Goal: Use online tool/utility: Utilize a website feature to perform a specific function

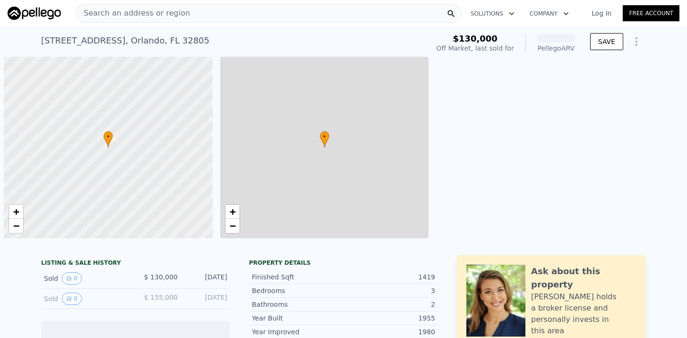
scroll to position [0, 4]
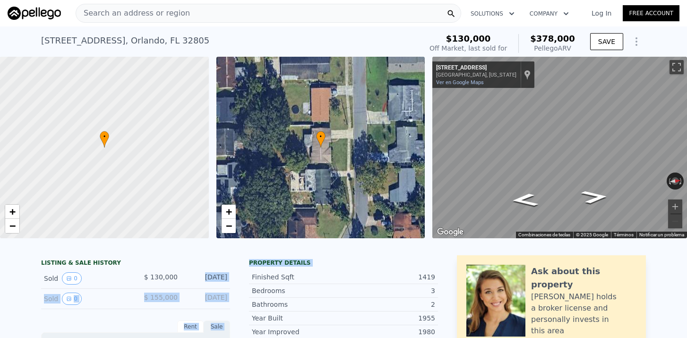
drag, startPoint x: 230, startPoint y: 279, endPoint x: 157, endPoint y: 282, distance: 72.8
click at [176, 264] on div "LISTING & SALE HISTORY" at bounding box center [135, 263] width 189 height 9
drag, startPoint x: 151, startPoint y: 276, endPoint x: 226, endPoint y: 277, distance: 75.1
click at [226, 277] on div "Sold 0 $ 130,000 [DATE]" at bounding box center [135, 278] width 189 height 20
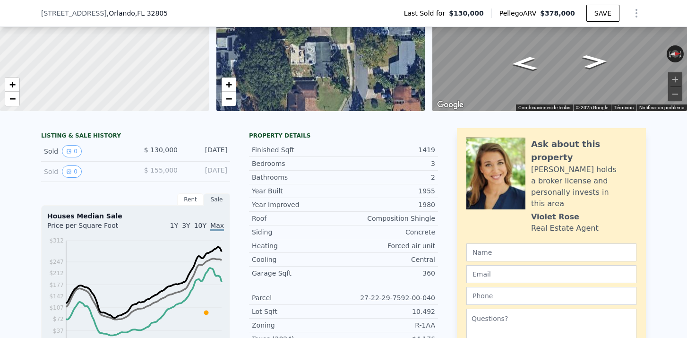
scroll to position [124, 0]
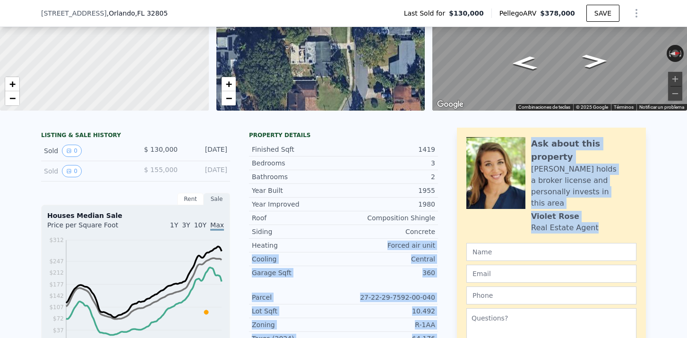
drag, startPoint x: 390, startPoint y: 245, endPoint x: 456, endPoint y: 245, distance: 65.2
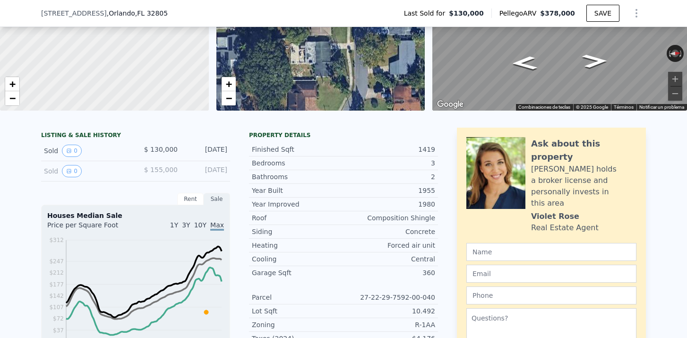
click at [437, 259] on div "Cooling Central" at bounding box center [343, 259] width 189 height 14
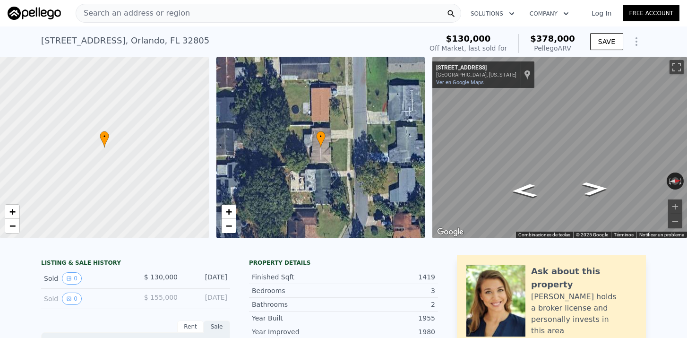
scroll to position [0, 0]
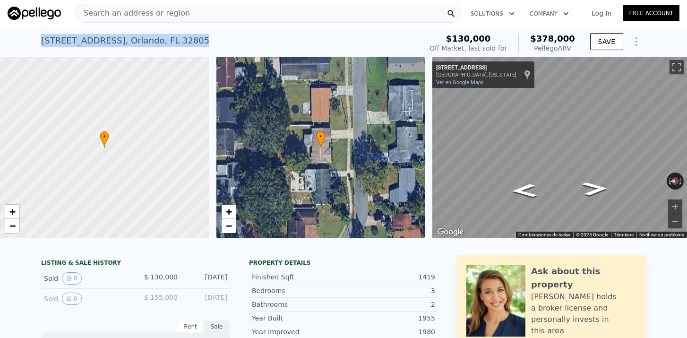
drag, startPoint x: 38, startPoint y: 36, endPoint x: 182, endPoint y: 36, distance: 144.1
click at [182, 36] on div "[STREET_ADDRESS] Sold [DATE] for $130k (~ARV $378k ) $130,000 Off Market, last …" at bounding box center [343, 41] width 687 height 30
copy div "[STREET_ADDRESS]"
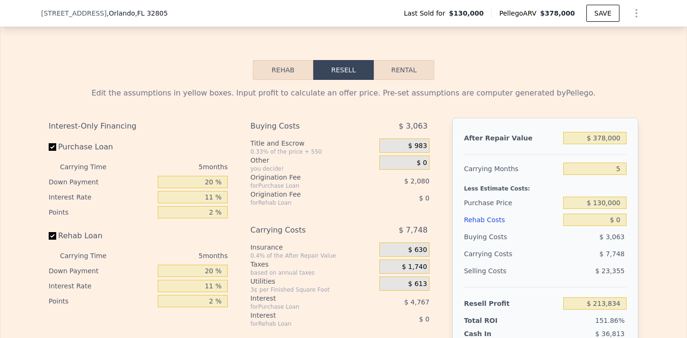
scroll to position [1349, 0]
click at [605, 139] on input "$ 378,000" at bounding box center [594, 138] width 63 height 12
type input "$ 37,000"
type input "-$ 106,025"
type input "$ 3,000"
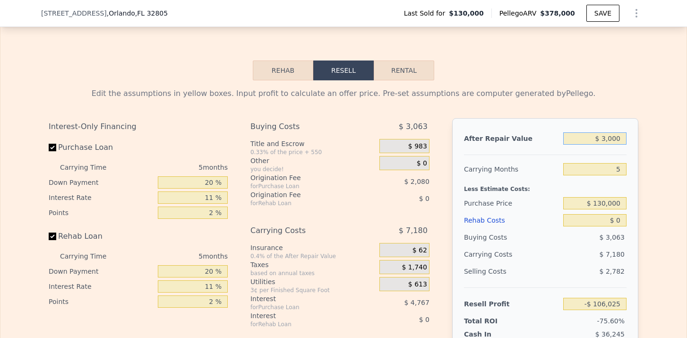
type input "-$ 137,917"
type input "$ 33,000"
type input "-$ 109,777"
type input "$ 330,000"
type input "$ 168,810"
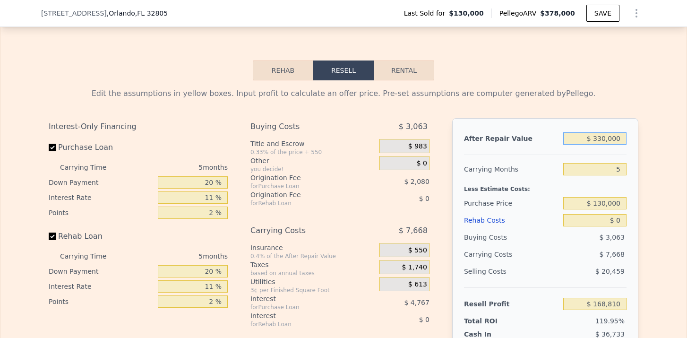
type input "$ 330,000"
click at [623, 174] on input "5" at bounding box center [594, 169] width 63 height 12
type input "6"
type input "$ 167,277"
type input "6"
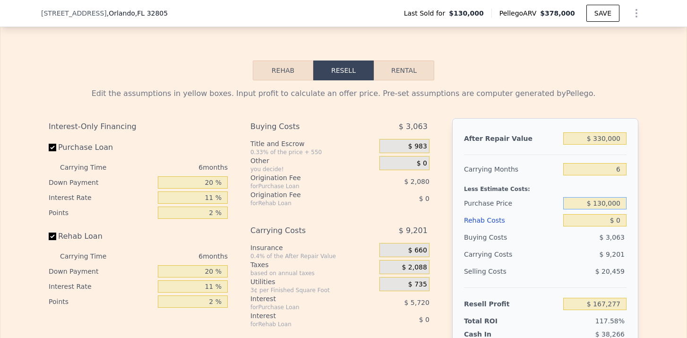
click at [601, 204] on input "$ 130,000" at bounding box center [594, 203] width 63 height 12
type input "$ 195,000"
type input "$ 98,159"
click at [620, 221] on input "$ 0" at bounding box center [594, 220] width 63 height 12
type input "$ 5"
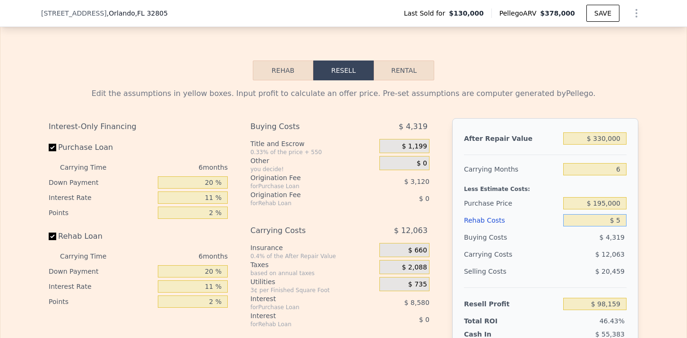
type input "$ 98,154"
type input "$ 50"
type input "$ 98,108"
type input "$ 500"
type input "$ 97,627"
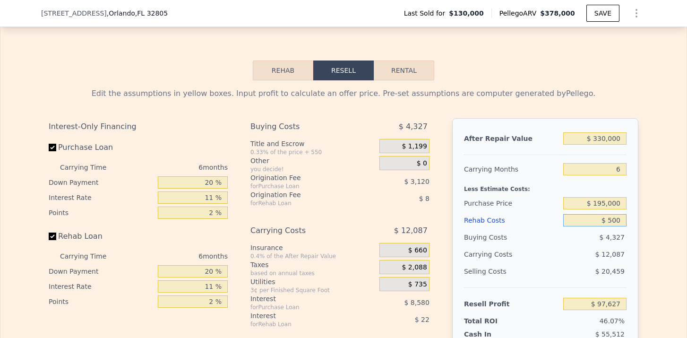
type input "$ 5,000"
type input "$ 92,857"
type input "$ 50,000"
type input "$ 45,157"
click at [575, 255] on div "$ 14,265" at bounding box center [577, 254] width 100 height 17
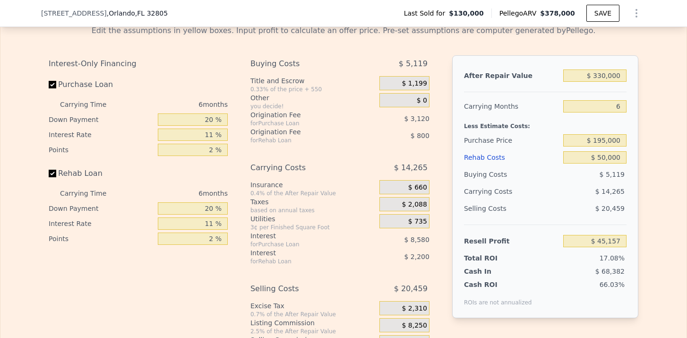
scroll to position [1413, 0]
drag, startPoint x: 212, startPoint y: 116, endPoint x: 151, endPoint y: 116, distance: 61.0
click at [151, 116] on div "Down Payment 20 %" at bounding box center [138, 118] width 179 height 15
type input "0 %"
type input "$ 42,229"
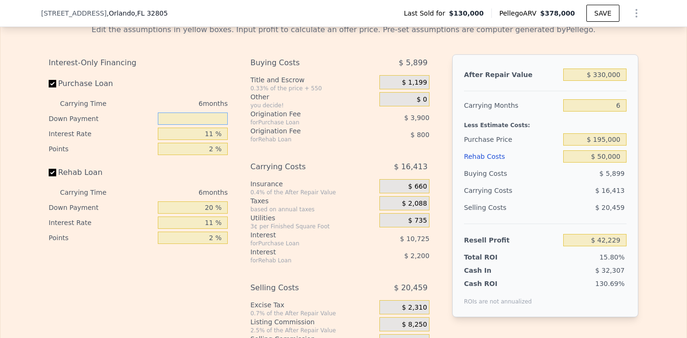
type input "1 %"
type input "$ 42,376"
type input "15 %"
type input "$ 44,428"
type input "15 %"
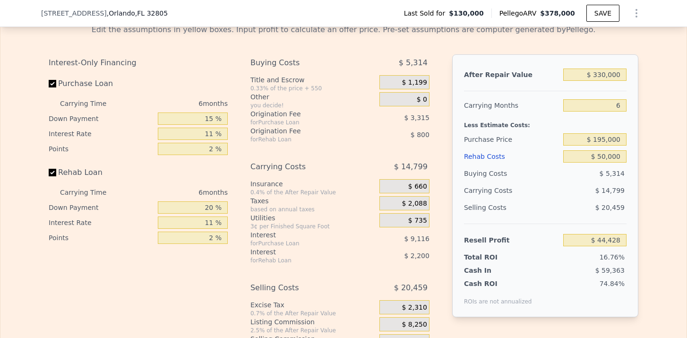
click at [193, 172] on div "Rehab Loan" at bounding box center [138, 174] width 179 height 21
drag, startPoint x: 215, startPoint y: 205, endPoint x: 183, endPoint y: 205, distance: 31.7
click at [185, 205] on input "20 %" at bounding box center [193, 207] width 70 height 12
type input "1 %"
type input "$ 43,716"
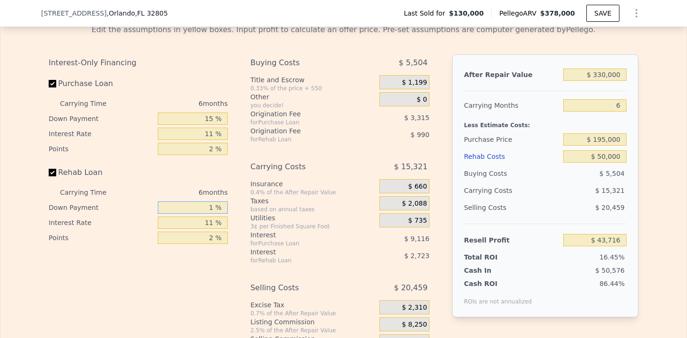
type input "15 %"
type input "$ 44,240"
type input "15 %"
click at [263, 233] on div "Interest" at bounding box center [302, 234] width 105 height 9
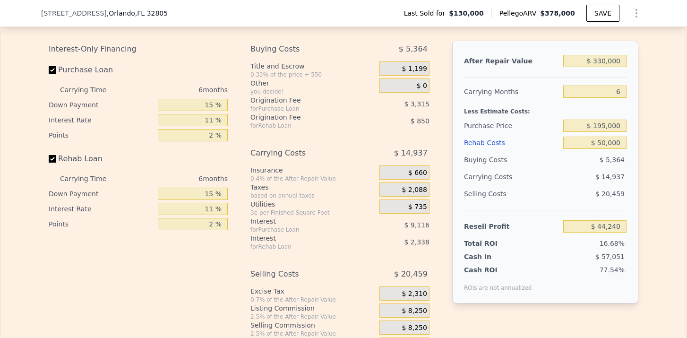
scroll to position [1401, 0]
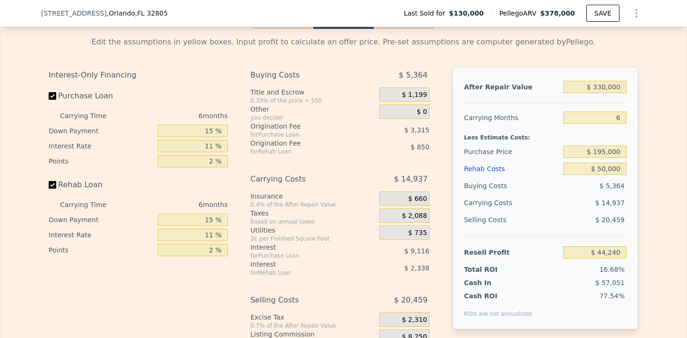
click at [406, 94] on span "$ 1,199" at bounding box center [414, 95] width 25 height 9
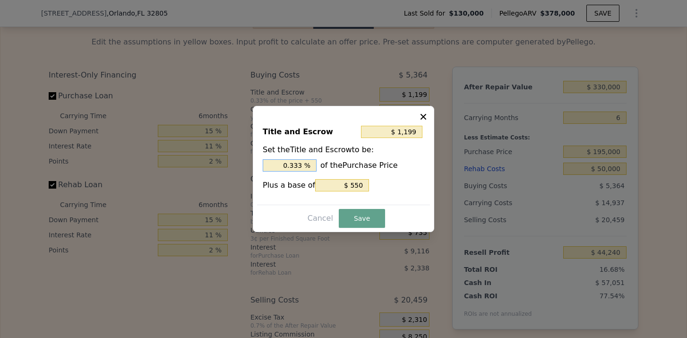
drag, startPoint x: 302, startPoint y: 164, endPoint x: 280, endPoint y: 164, distance: 22.2
click at [280, 164] on input "0.333 %" at bounding box center [290, 165] width 54 height 12
type input "$ 2,500"
type input "1. %"
type input "$ 2,890"
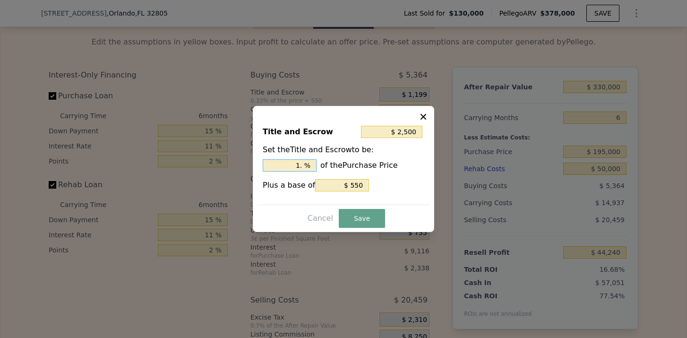
type input "1.2 %"
type input "$ 2,988"
type input "1.25 %"
drag, startPoint x: 347, startPoint y: 182, endPoint x: 398, endPoint y: 185, distance: 50.6
click at [398, 185] on div "Plus a base of $ 550" at bounding box center [344, 185] width 162 height 12
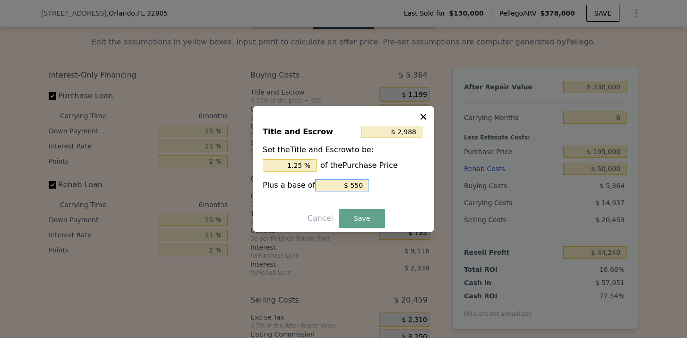
type input "$ 2,438"
type input "$ 0"
click at [350, 218] on button "Save" at bounding box center [362, 218] width 46 height 19
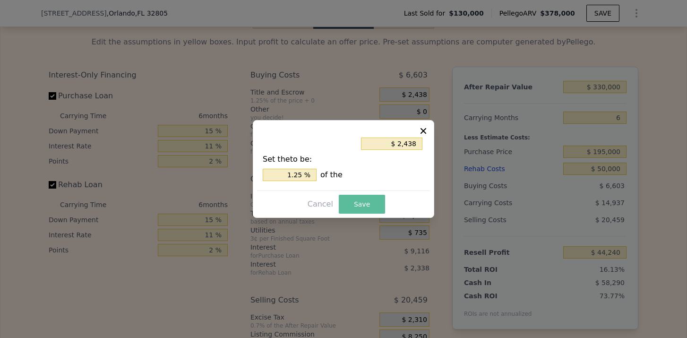
type input "$ 43,001"
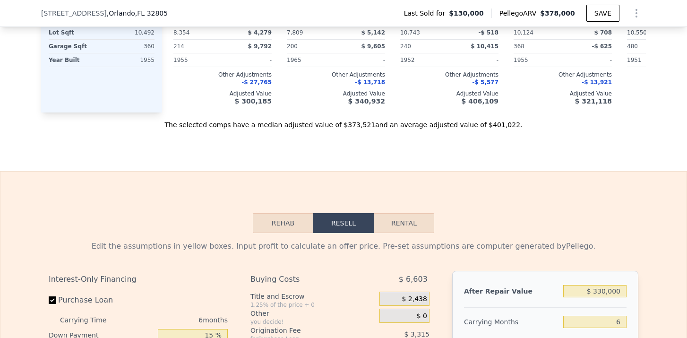
scroll to position [1202, 0]
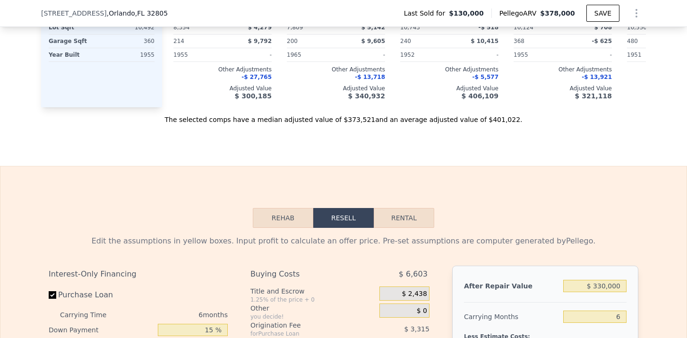
click at [391, 209] on button "Rental" at bounding box center [404, 218] width 60 height 20
select select "30"
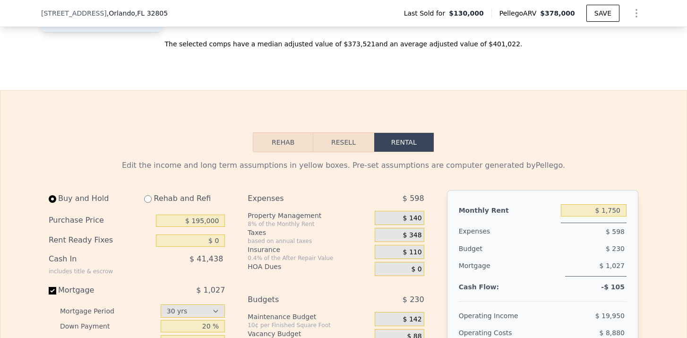
scroll to position [1279, 0]
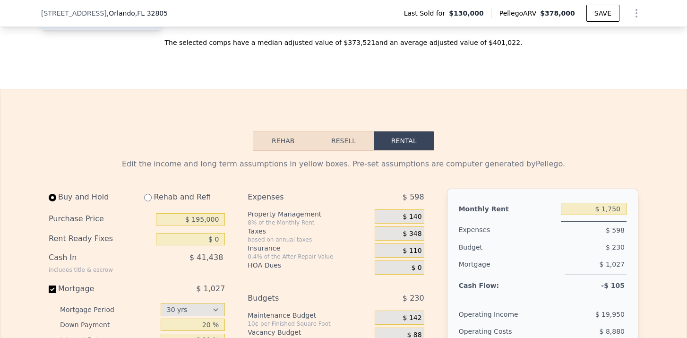
click at [148, 198] on input "radio" at bounding box center [148, 198] width 8 height 8
radio input "true"
select select "30"
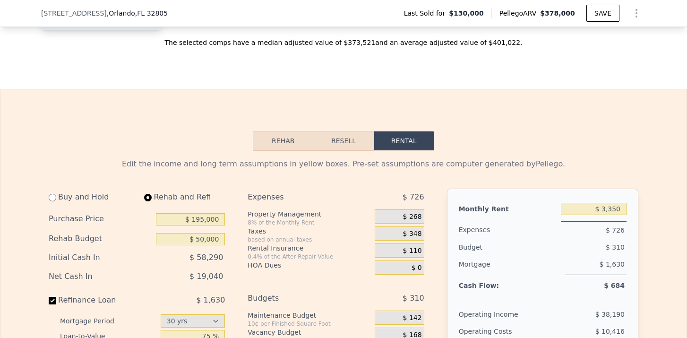
type input "$ 50,000"
click at [607, 207] on input "$ 3,350" at bounding box center [594, 209] width 66 height 12
drag, startPoint x: 602, startPoint y: 210, endPoint x: 651, endPoint y: 210, distance: 48.2
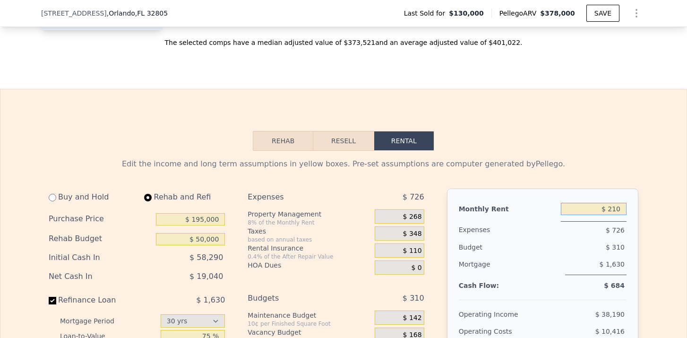
type input "$ 2,100"
click at [409, 214] on span "$ 168" at bounding box center [412, 217] width 19 height 9
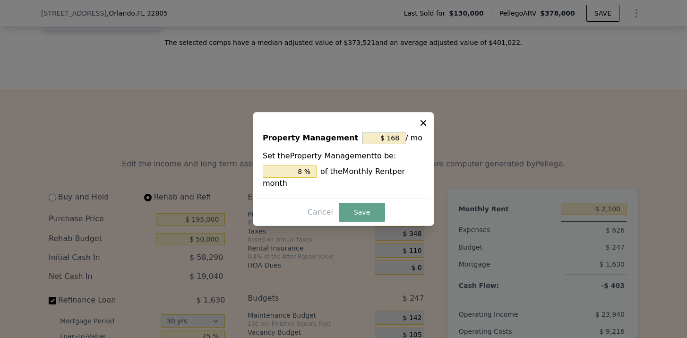
click at [398, 135] on input "$ 168" at bounding box center [383, 138] width 43 height 12
type input "$ 16"
type input "0.762 %"
type input "$ 1"
type input "0.048 %"
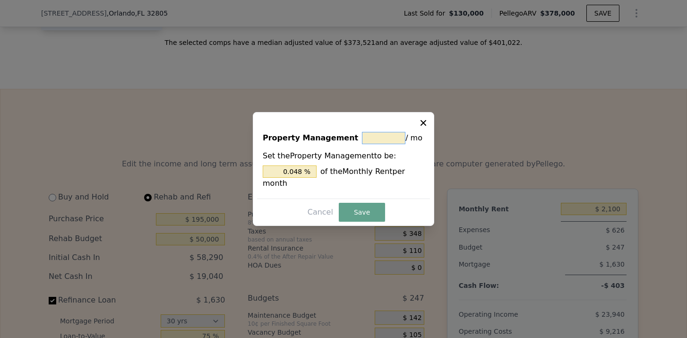
type input "$ 0"
type input "0 %"
click at [361, 215] on button "Save" at bounding box center [362, 212] width 46 height 19
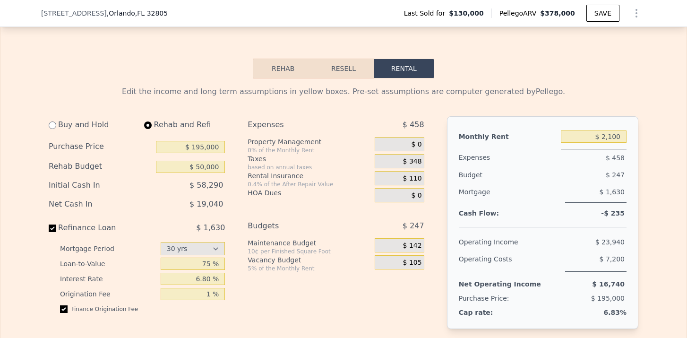
scroll to position [1353, 0]
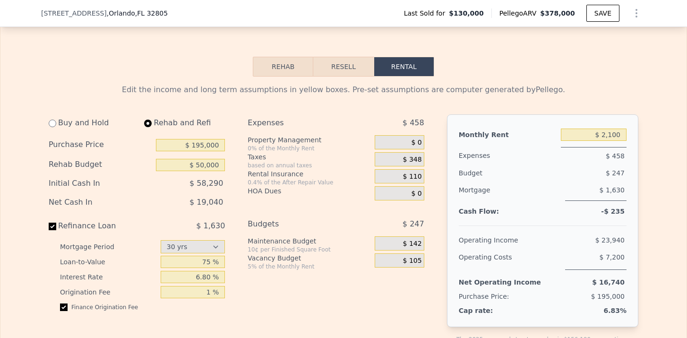
click at [418, 241] on span "$ 142" at bounding box center [412, 244] width 19 height 9
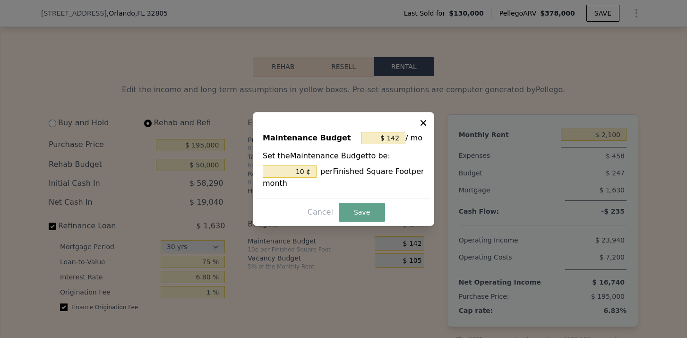
click at [421, 124] on icon at bounding box center [423, 122] width 9 height 9
type input "10 %"
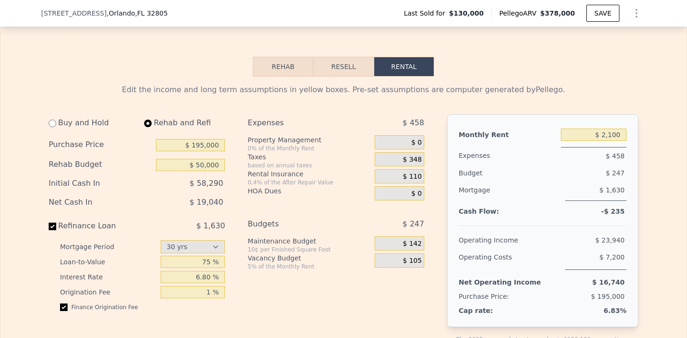
click at [418, 161] on span "$ 348" at bounding box center [412, 159] width 19 height 9
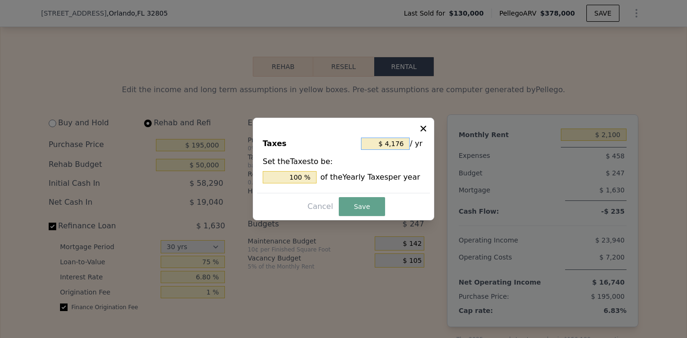
drag, startPoint x: 403, startPoint y: 141, endPoint x: 387, endPoint y: 141, distance: 16.1
click at [386, 141] on input "$ 4,176" at bounding box center [385, 144] width 49 height 12
click at [428, 125] on icon at bounding box center [423, 128] width 9 height 9
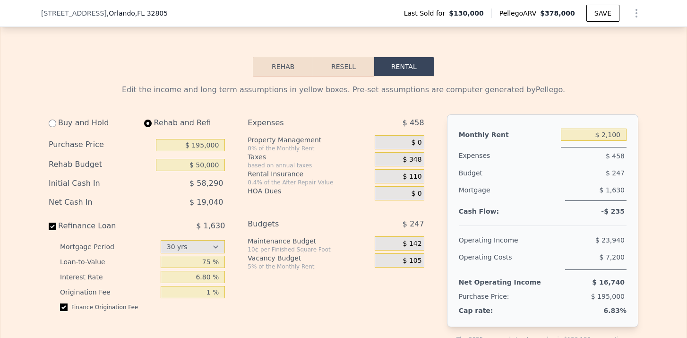
click at [415, 179] on span "$ 110" at bounding box center [412, 176] width 19 height 9
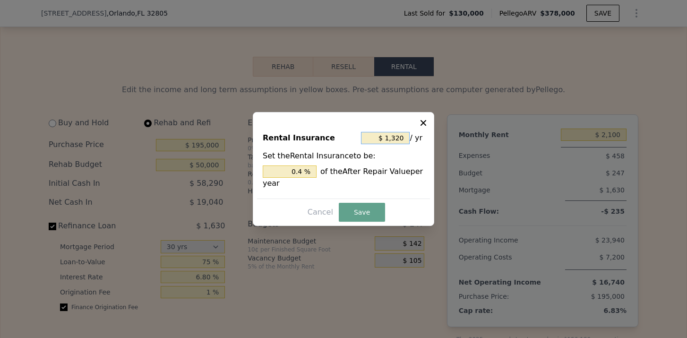
drag, startPoint x: 404, startPoint y: 139, endPoint x: 383, endPoint y: 139, distance: 21.3
click at [383, 139] on input "$ 1,320" at bounding box center [385, 138] width 49 height 12
type input "$ 41,320"
type input "12.521 %"
type input "$ 401,320"
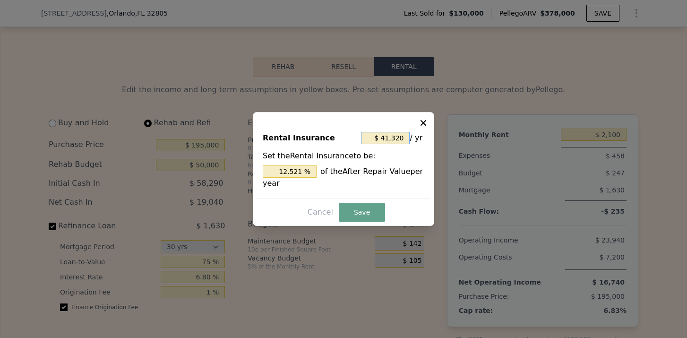
type input "121.612 %"
type input "$ 4,001,320"
type input "1,212.521 %"
type input "$ 400,132"
type input "121.252 %"
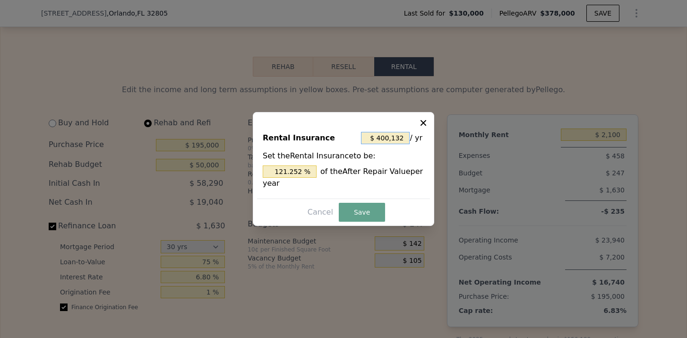
type input "$ 40,013"
type input "12.125 %"
type input "$ 4,001"
type input "1.212 %"
type input "$ 400"
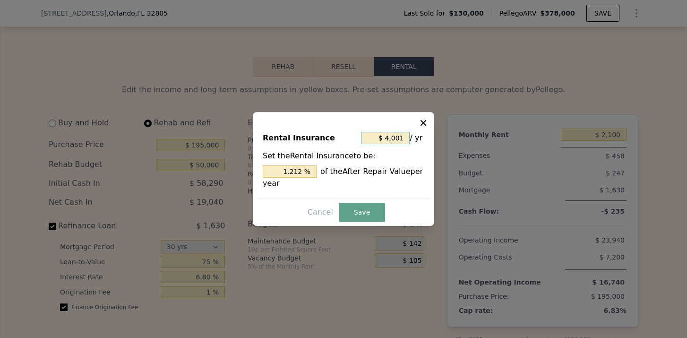
type input "0.121 %"
type input "$ 2,400"
type input "0.727 %"
click at [364, 221] on button "Save" at bounding box center [362, 212] width 46 height 19
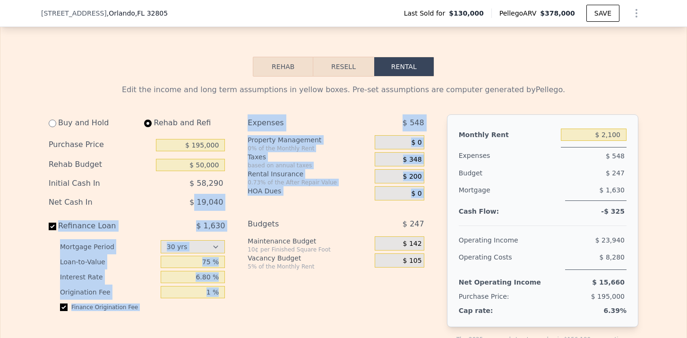
drag, startPoint x: 198, startPoint y: 205, endPoint x: 246, endPoint y: 205, distance: 47.3
click at [247, 205] on div "Buy and Hold Rehab and Refi Purchase Price $ 195,000 Rehab Budget $ 50,000 Init…" at bounding box center [240, 241] width 383 height 254
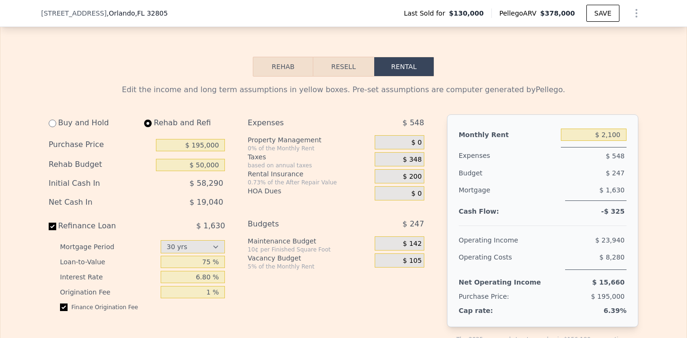
click at [246, 205] on div "Buy and Hold Rehab and Refi Purchase Price $ 195,000 Rehab Budget $ 50,000 Init…" at bounding box center [240, 241] width 383 height 254
click at [200, 147] on input "$ 195,000" at bounding box center [190, 145] width 69 height 12
type input "$ 185,000"
click at [274, 185] on div "0.73% of the After Repair Value" at bounding box center [309, 183] width 123 height 8
drag, startPoint x: 202, startPoint y: 199, endPoint x: 236, endPoint y: 199, distance: 33.5
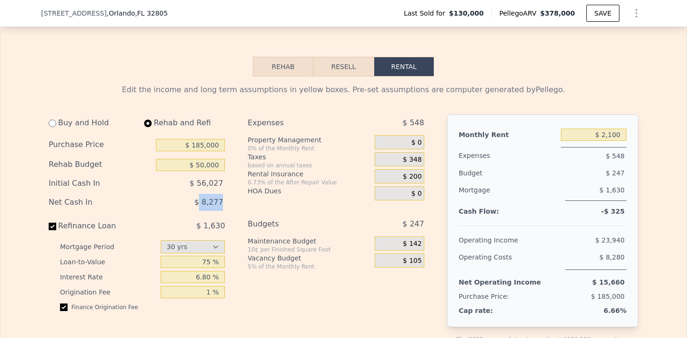
click at [236, 199] on div "Buy and Hold Rehab and Refi Purchase Price $ 185,000 Rehab Budget $ 50,000 Init…" at bounding box center [240, 241] width 383 height 254
click at [280, 208] on div "Expenses $ 548 Property Management 0% of the Monthly Rent $ 0 Taxes based on an…" at bounding box center [340, 241] width 184 height 254
drag, startPoint x: 616, startPoint y: 174, endPoint x: 631, endPoint y: 174, distance: 15.1
click at [630, 174] on div "Monthly Rent $ 2,100 Expenses $ 548 Budget $ 247 Mortgage $ 1,630 Cash Flow: -$…" at bounding box center [542, 220] width 191 height 213
click at [399, 157] on div "$ 348" at bounding box center [399, 159] width 49 height 14
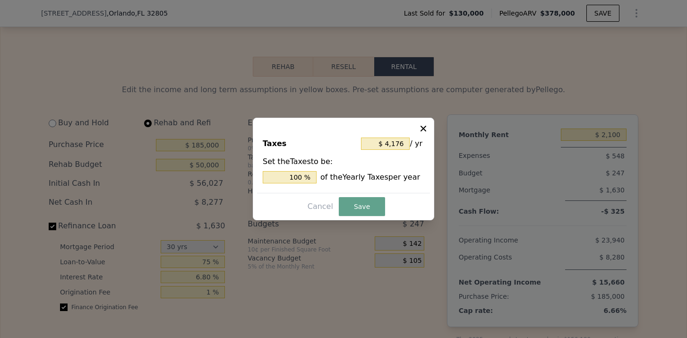
click at [423, 130] on icon at bounding box center [423, 128] width 9 height 9
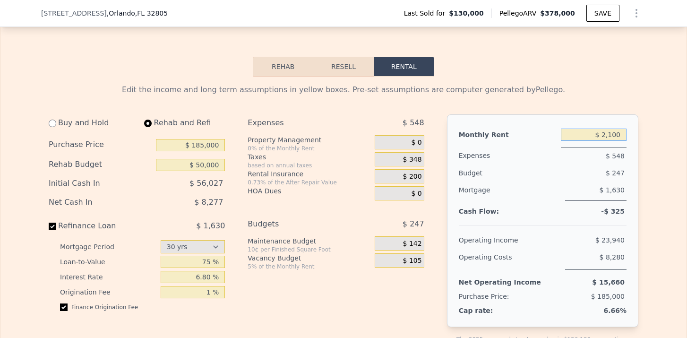
click at [615, 134] on input "$ 2,100" at bounding box center [594, 135] width 66 height 12
click at [612, 137] on input "$ 2,100" at bounding box center [594, 135] width 66 height 12
click at [610, 137] on input "$ 2,300" at bounding box center [594, 135] width 66 height 12
type input "$ 2,100"
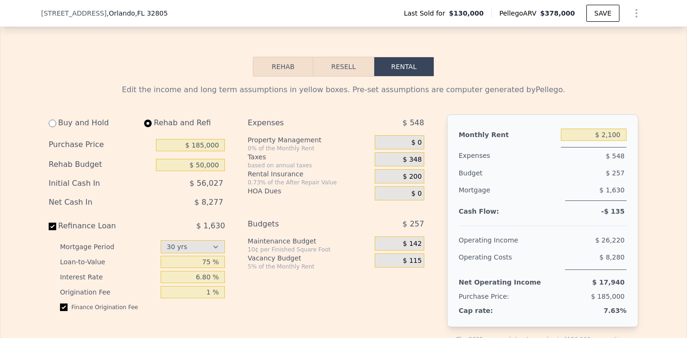
click at [413, 162] on span "$ 348" at bounding box center [412, 159] width 19 height 9
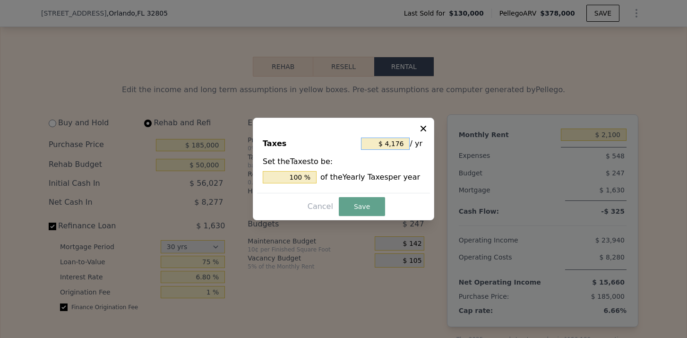
drag, startPoint x: 405, startPoint y: 144, endPoint x: 387, endPoint y: 145, distance: 18.0
click at [387, 145] on input "$ 4,176" at bounding box center [385, 144] width 49 height 12
type input "$ 5"
type input "0.120 %"
type input "$ 55"
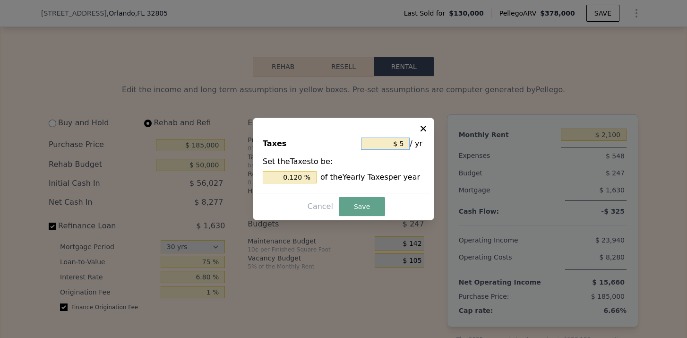
type input "1.317 %"
type input "$ 550"
type input "13.170 %"
type input "$ 5,500"
type input "131.705 %"
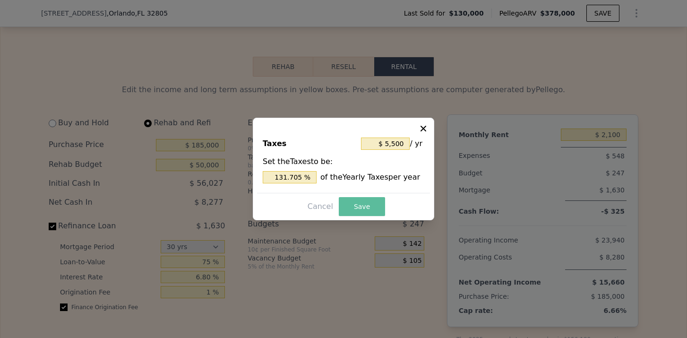
click at [368, 202] on button "Save" at bounding box center [362, 206] width 46 height 19
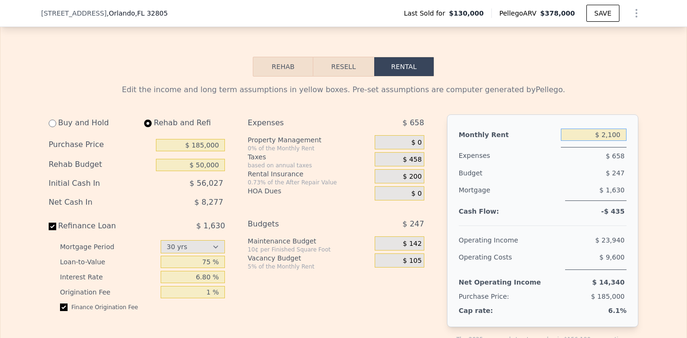
click at [612, 138] on input "$ 2,100" at bounding box center [594, 135] width 66 height 12
type input "$ 2,300"
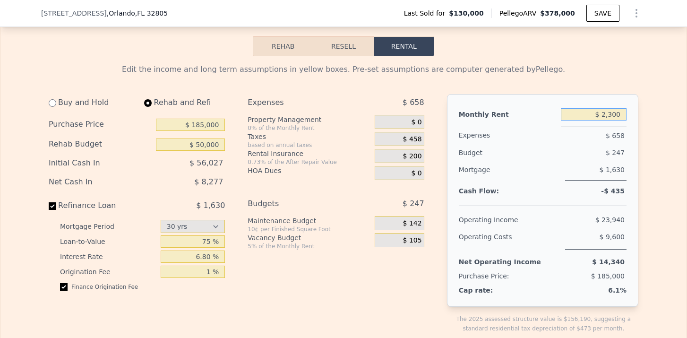
scroll to position [1388, 0]
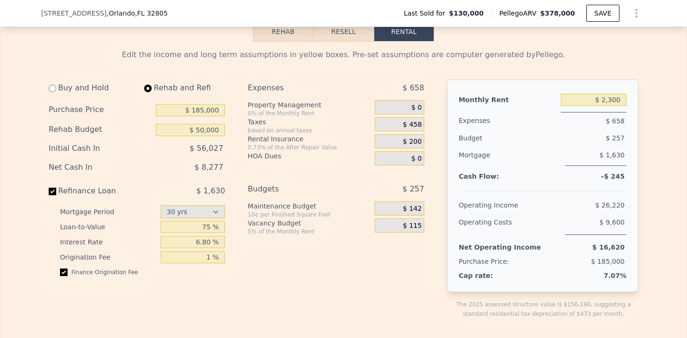
click at [500, 165] on div "Mortgage" at bounding box center [510, 155] width 103 height 19
select select "30"
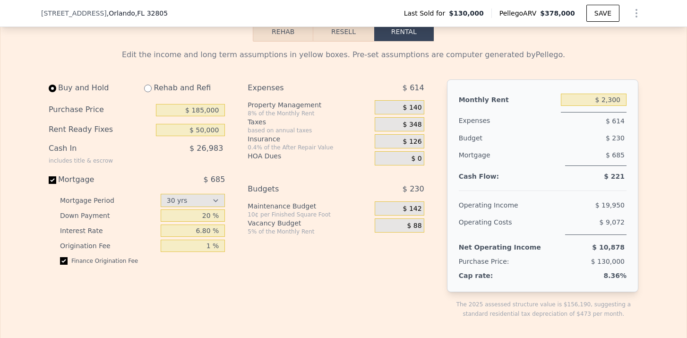
type input "$ 0"
type input "$ 1,750"
click at [401, 145] on div "$ 126" at bounding box center [399, 141] width 49 height 14
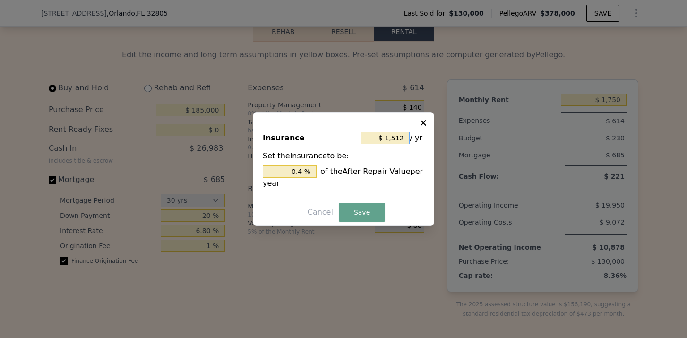
drag, startPoint x: 403, startPoint y: 138, endPoint x: 383, endPoint y: 138, distance: 19.9
click at [383, 138] on input "$ 1,512" at bounding box center [385, 138] width 49 height 12
click at [424, 121] on icon at bounding box center [423, 122] width 9 height 9
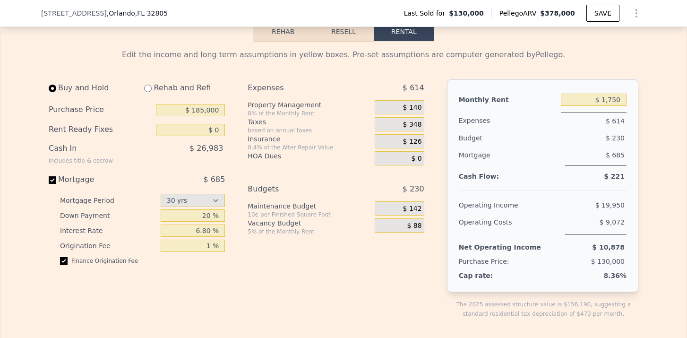
click at [359, 39] on button "Resell" at bounding box center [343, 32] width 60 height 20
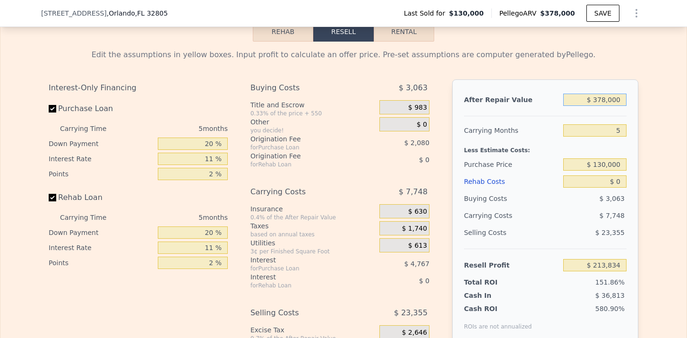
click at [604, 99] on input "$ 378,000" at bounding box center [594, 100] width 63 height 12
type input "$ 37,000"
type input "-$ 106,025"
type input "$ 3,000"
type input "-$ 137,917"
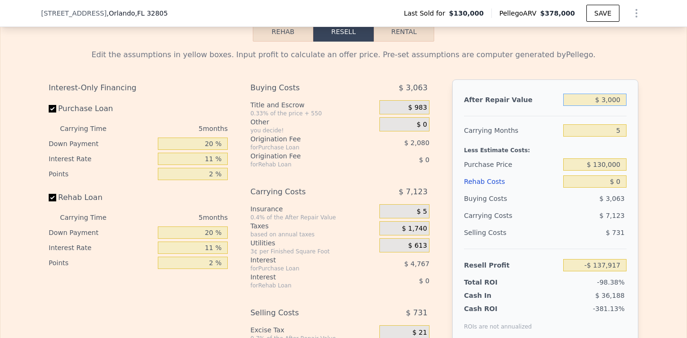
type input "$ 33,000"
type input "-$ 109,777"
type input "$ 330,000"
type input "$ 168,810"
type input "$ 330,000"
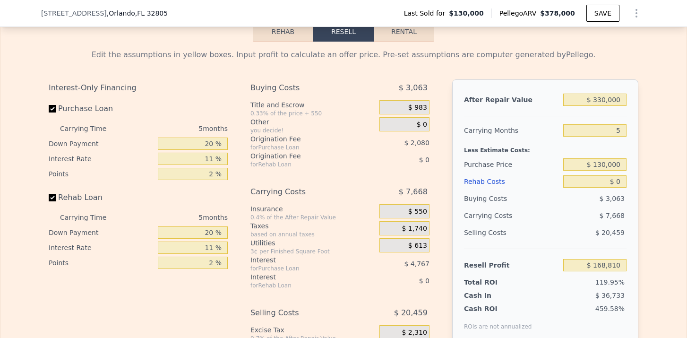
click at [611, 153] on div "Less Estimate Costs:" at bounding box center [545, 147] width 163 height 17
click at [606, 166] on input "$ 130,000" at bounding box center [594, 164] width 63 height 12
type input "$ 195,000"
type input "$ 100,169"
click at [619, 183] on input "$ 0" at bounding box center [594, 181] width 63 height 12
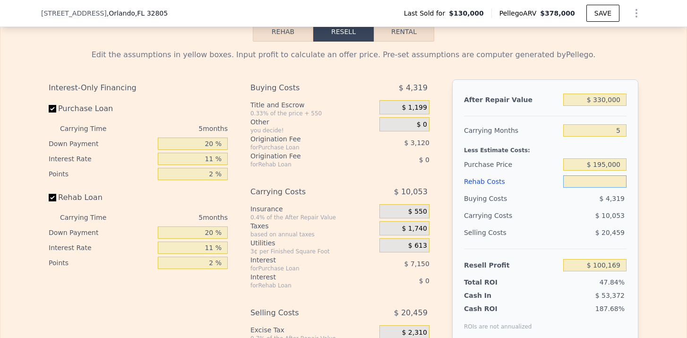
type input "$ 5"
type input "$ 100,164"
type input "$ 50"
type input "$ 100,118"
type input "$ 500"
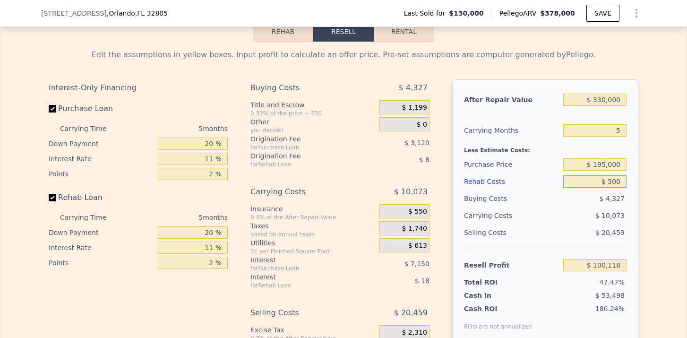
type input "$ 99,641"
type input "$ 5,000"
type input "$ 94,904"
type input "$ 50,000"
type input "$ 47,534"
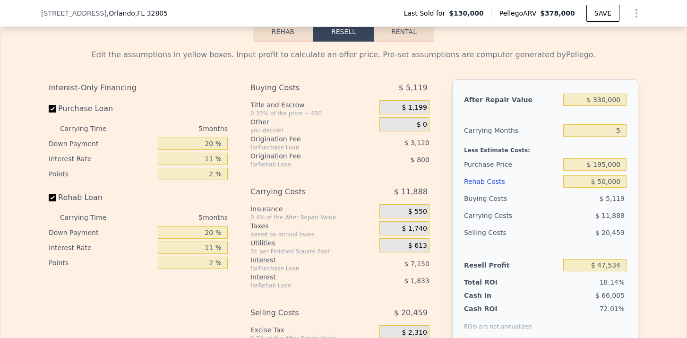
click at [623, 203] on div "$ 5,119" at bounding box center [595, 198] width 64 height 17
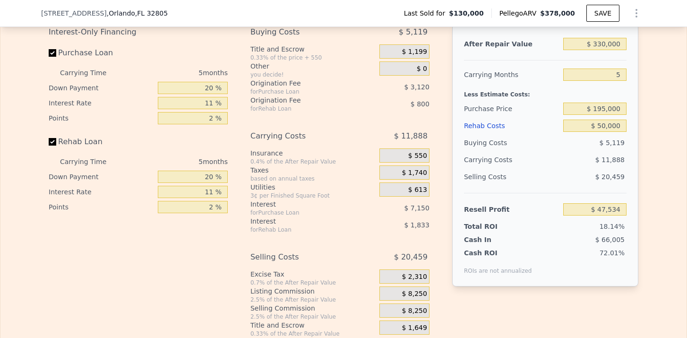
scroll to position [1442, 0]
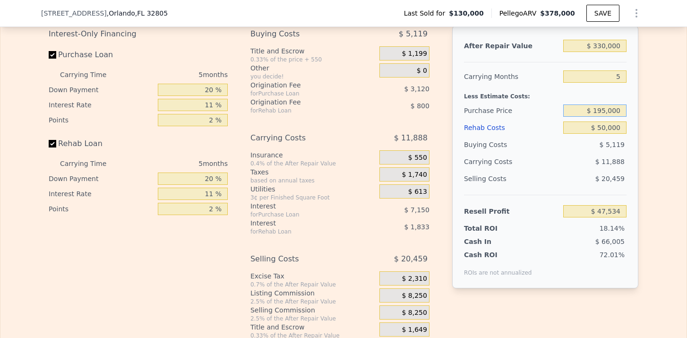
click at [607, 112] on input "$ 195,000" at bounding box center [594, 110] width 63 height 12
type input "$ 215,000"
click at [637, 149] on div "After Repair Value $ 330,000 Carrying Months 5 Less Estimate Costs: Purchase Pr…" at bounding box center [545, 157] width 186 height 263
type input "$ 26,412"
click at [598, 137] on div "$ 5,506" at bounding box center [595, 144] width 64 height 17
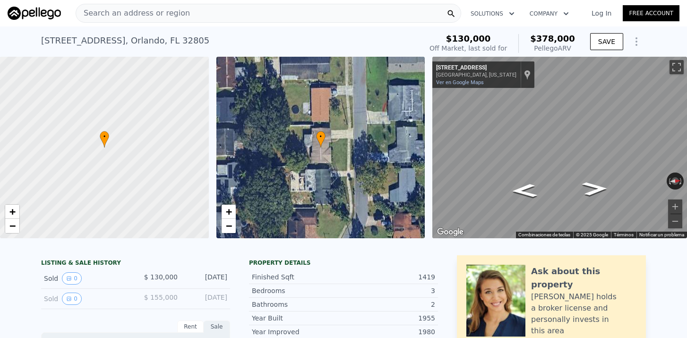
scroll to position [0, 0]
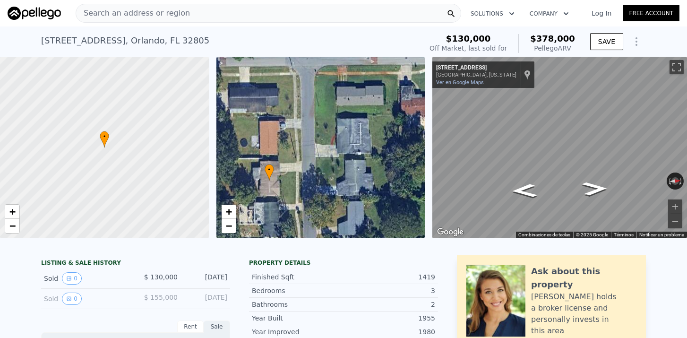
drag, startPoint x: 322, startPoint y: 157, endPoint x: 269, endPoint y: 192, distance: 63.2
click at [269, 192] on div "• + −" at bounding box center [320, 147] width 209 height 181
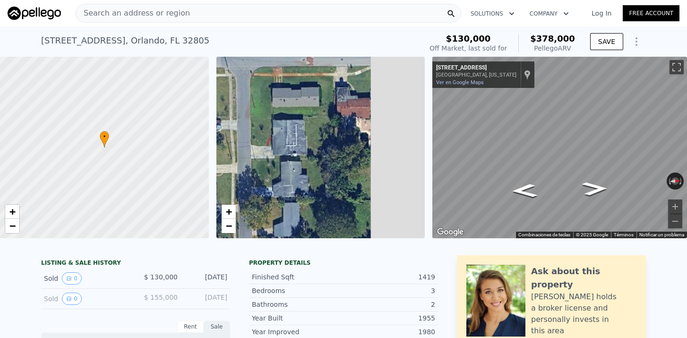
drag, startPoint x: 334, startPoint y: 150, endPoint x: 271, endPoint y: 150, distance: 62.8
click at [271, 150] on div "• + −" at bounding box center [320, 147] width 209 height 181
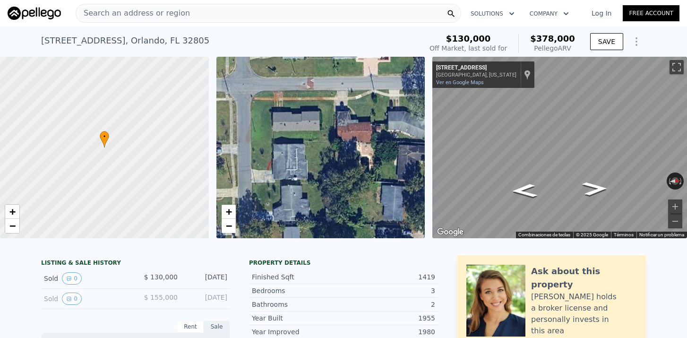
drag, startPoint x: 290, startPoint y: 117, endPoint x: 287, endPoint y: 142, distance: 25.7
click at [289, 141] on div "• + −" at bounding box center [320, 147] width 209 height 181
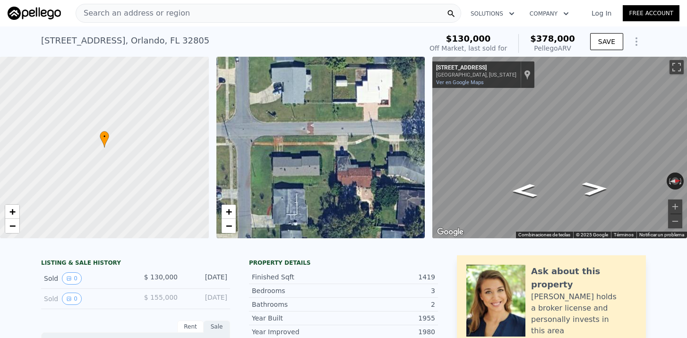
drag, startPoint x: 347, startPoint y: 97, endPoint x: 348, endPoint y: 141, distance: 43.5
click at [348, 141] on div "• + −" at bounding box center [320, 147] width 209 height 181
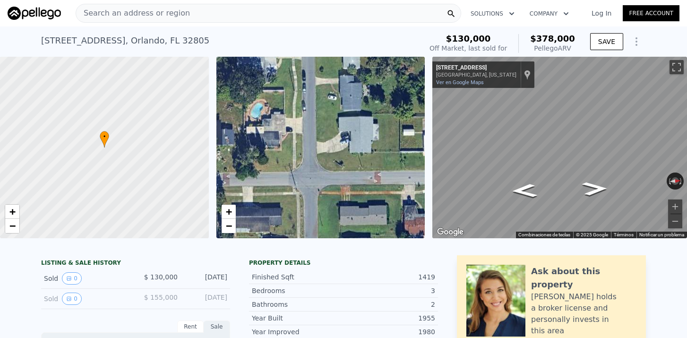
drag, startPoint x: 299, startPoint y: 140, endPoint x: 364, endPoint y: 190, distance: 82.2
click at [364, 190] on div "• + −" at bounding box center [320, 147] width 209 height 181
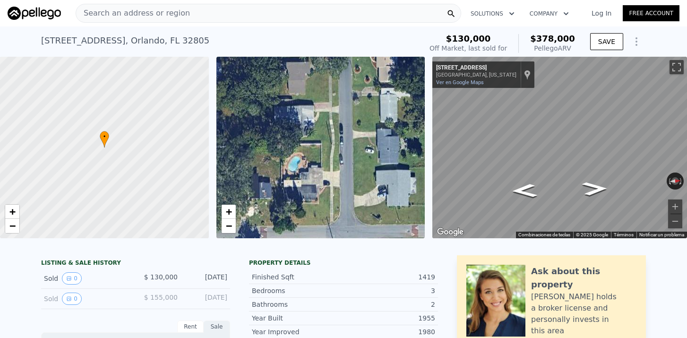
drag, startPoint x: 300, startPoint y: 137, endPoint x: 336, endPoint y: 190, distance: 64.9
click at [336, 190] on div "• + −" at bounding box center [320, 147] width 209 height 181
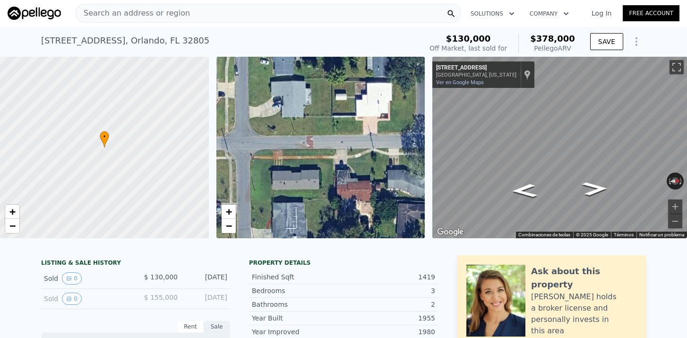
drag, startPoint x: 364, startPoint y: 180, endPoint x: 256, endPoint y: 86, distance: 143.7
click at [257, 86] on div "• + −" at bounding box center [320, 147] width 209 height 181
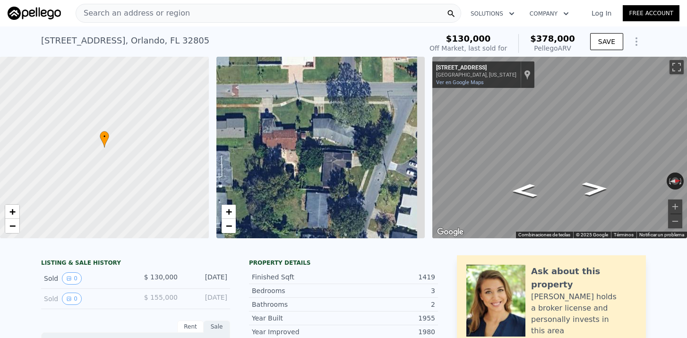
drag, startPoint x: 362, startPoint y: 162, endPoint x: 287, endPoint y: 112, distance: 89.4
click at [287, 112] on div "• + −" at bounding box center [320, 147] width 209 height 181
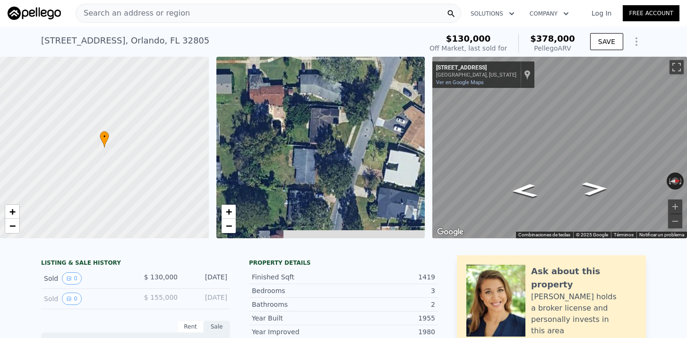
drag, startPoint x: 340, startPoint y: 162, endPoint x: 328, endPoint y: 105, distance: 58.3
click at [329, 104] on div "• + −" at bounding box center [320, 147] width 209 height 181
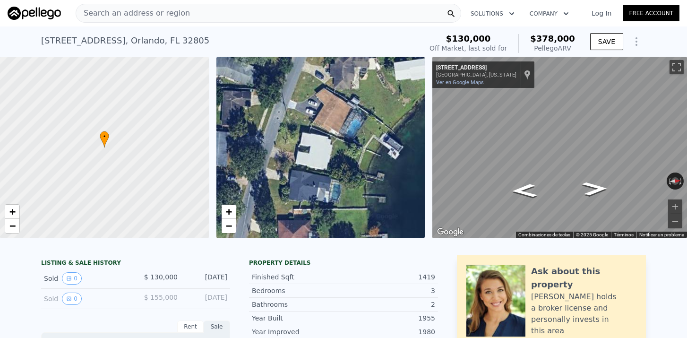
drag, startPoint x: 352, startPoint y: 145, endPoint x: 287, endPoint y: 144, distance: 64.8
click at [287, 144] on div "• + −" at bounding box center [320, 147] width 209 height 181
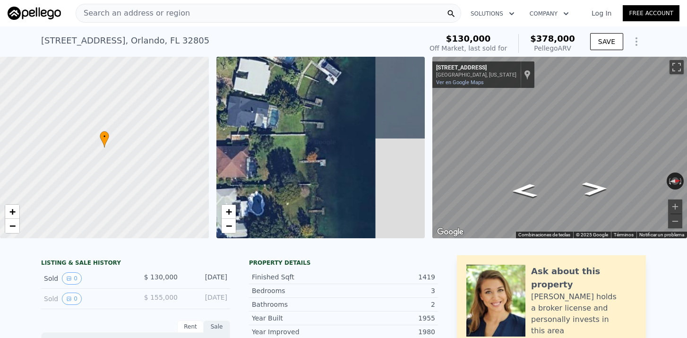
drag, startPoint x: 351, startPoint y: 179, endPoint x: 292, endPoint y: 106, distance: 93.8
click at [292, 106] on div "• + −" at bounding box center [320, 147] width 209 height 181
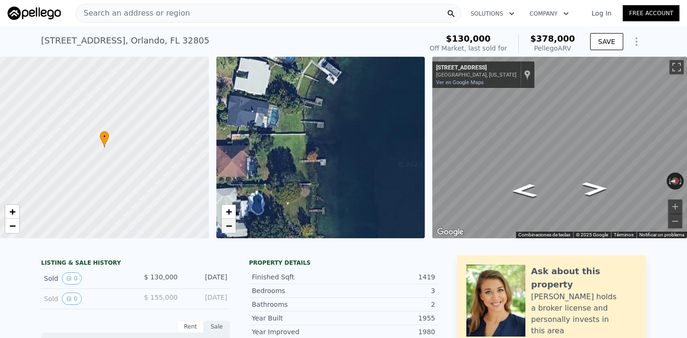
click at [232, 229] on link "−" at bounding box center [229, 226] width 14 height 14
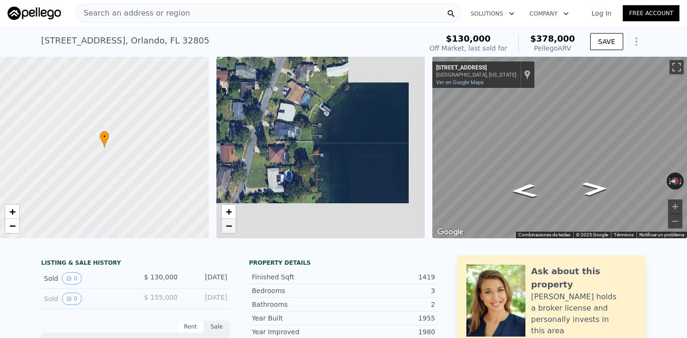
click at [232, 229] on link "−" at bounding box center [229, 226] width 14 height 14
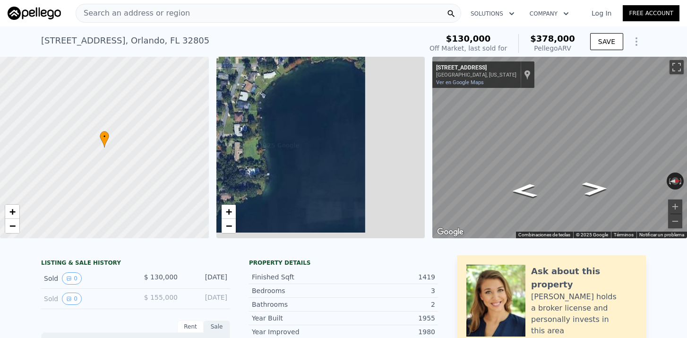
drag, startPoint x: 338, startPoint y: 198, endPoint x: 275, endPoint y: 162, distance: 72.8
click at [275, 162] on div "• + −" at bounding box center [320, 147] width 209 height 181
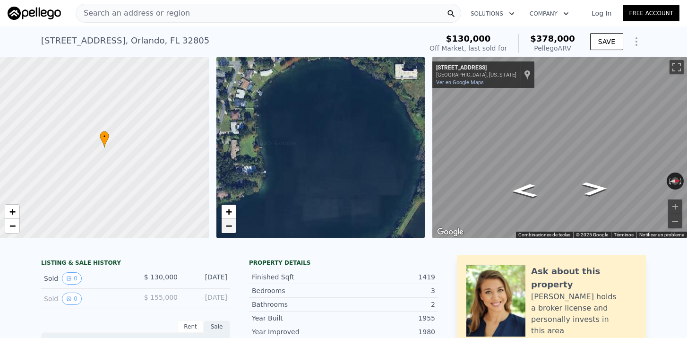
click at [229, 225] on span "−" at bounding box center [228, 226] width 6 height 12
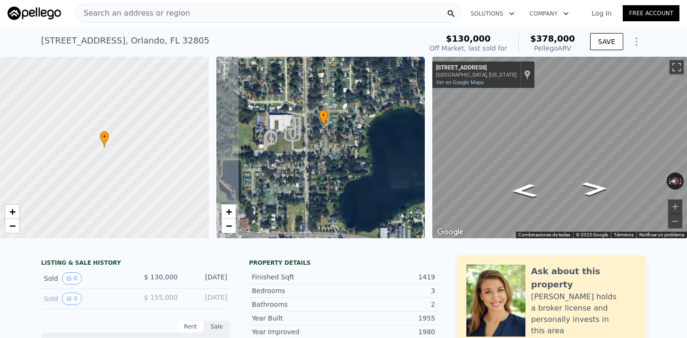
drag, startPoint x: 244, startPoint y: 187, endPoint x: 327, endPoint y: 194, distance: 83.9
click at [327, 194] on div "• + −" at bounding box center [320, 147] width 209 height 181
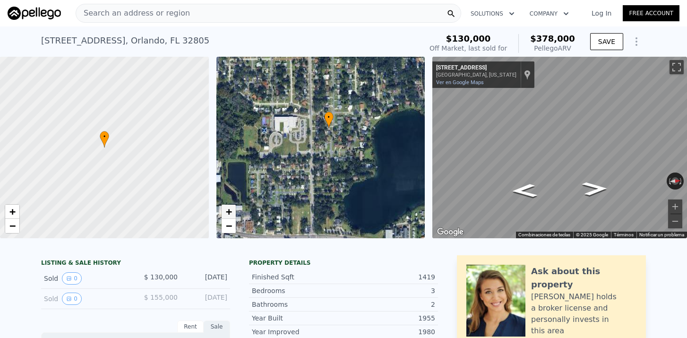
click at [231, 213] on span "+" at bounding box center [228, 212] width 6 height 12
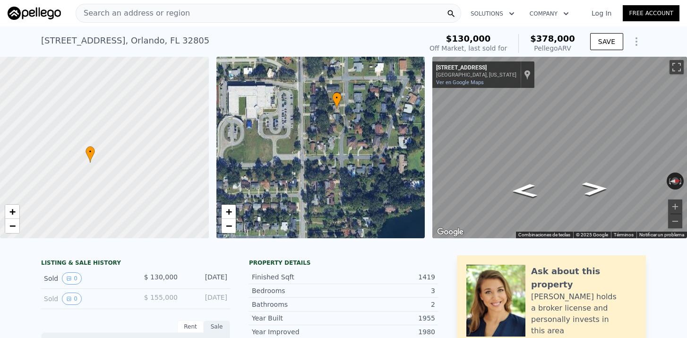
drag, startPoint x: 114, startPoint y: 140, endPoint x: 100, endPoint y: 155, distance: 20.7
click at [100, 155] on div at bounding box center [104, 148] width 250 height 218
